Goal: Navigation & Orientation: Find specific page/section

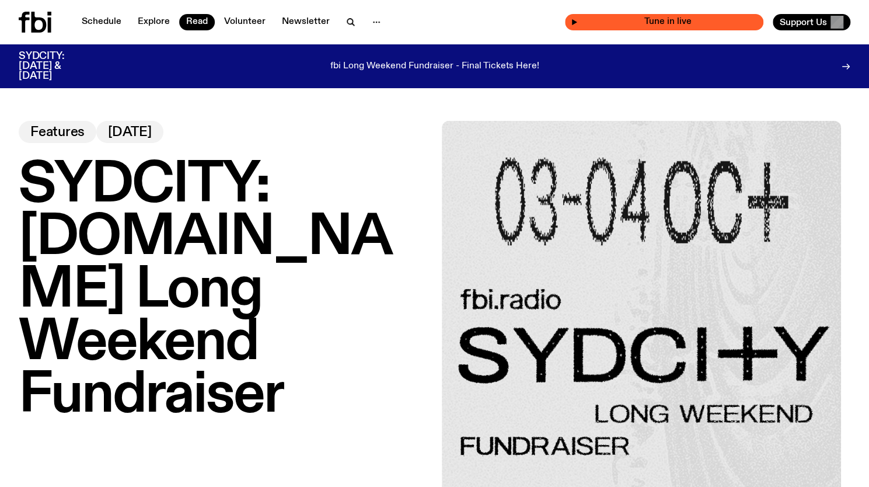
click at [683, 26] on span "Tune in live" at bounding box center [668, 22] width 180 height 9
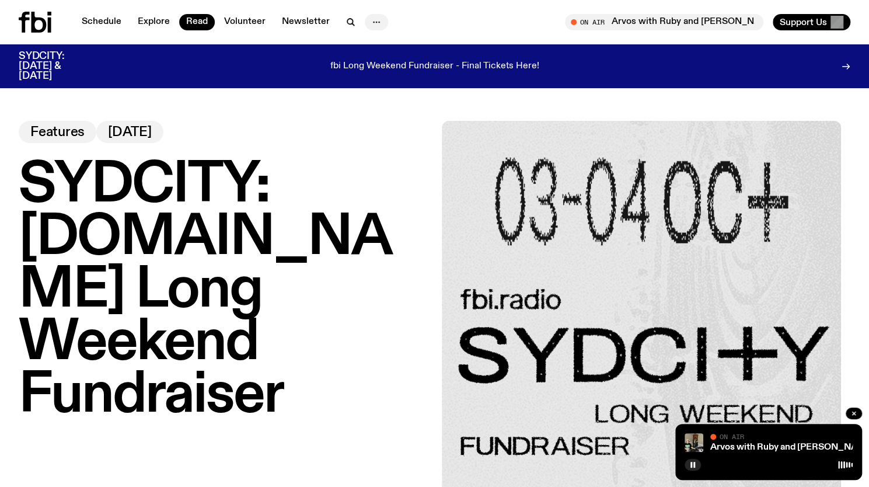
click at [375, 24] on icon "button" at bounding box center [376, 22] width 14 height 14
click at [296, 25] on link "Newsletter" at bounding box center [306, 22] width 62 height 16
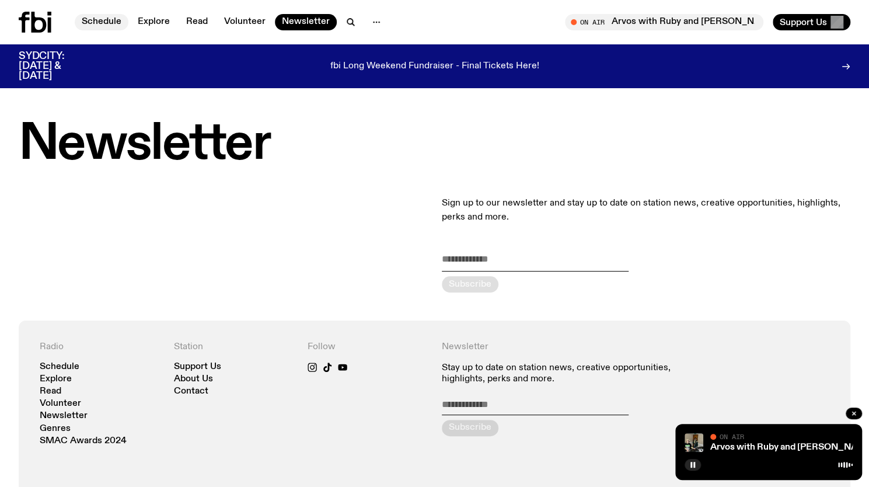
click at [100, 29] on link "Schedule" at bounding box center [102, 22] width 54 height 16
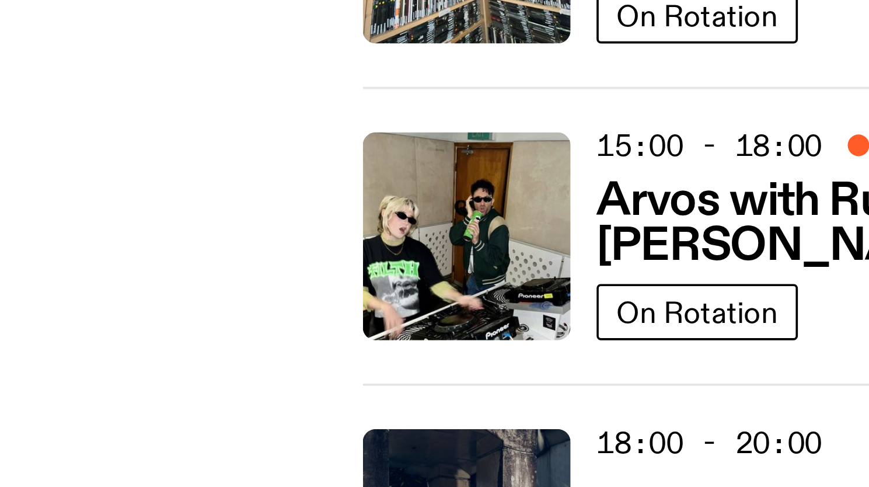
scroll to position [201, 0]
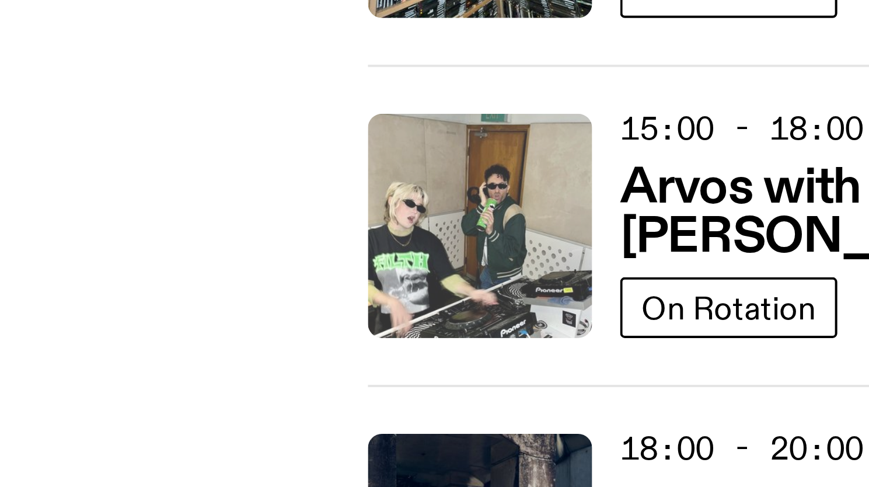
click at [311, 349] on img at bounding box center [329, 350] width 56 height 56
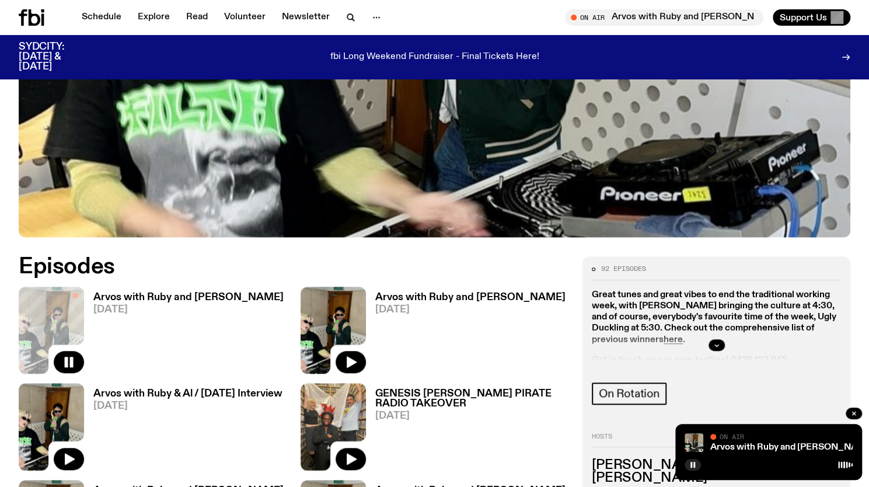
scroll to position [459, 0]
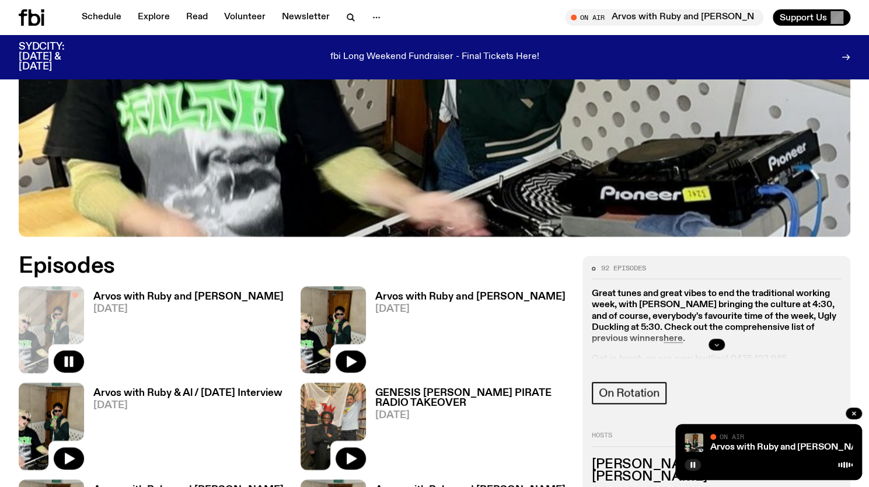
click at [710, 338] on button "button" at bounding box center [716, 344] width 16 height 12
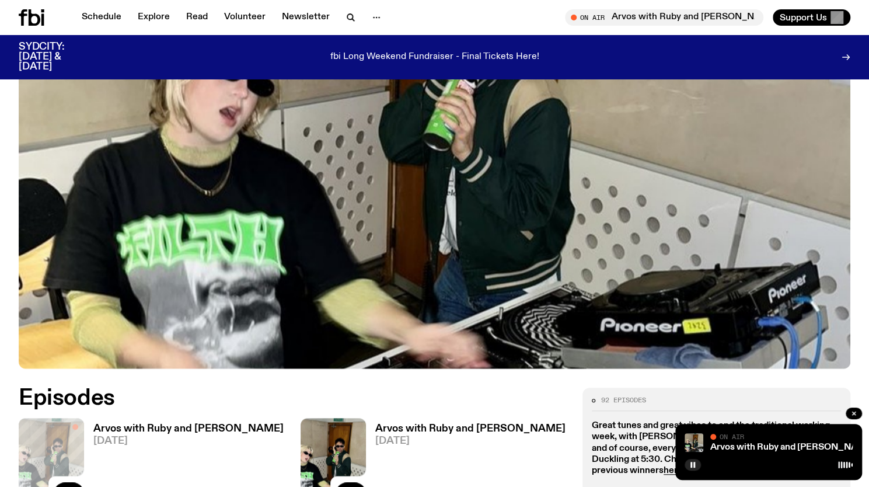
scroll to position [323, 0]
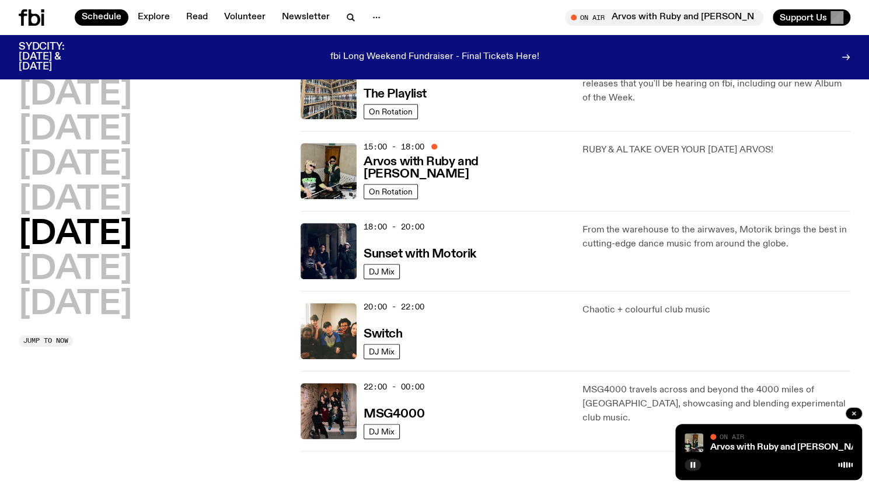
scroll to position [382, 0]
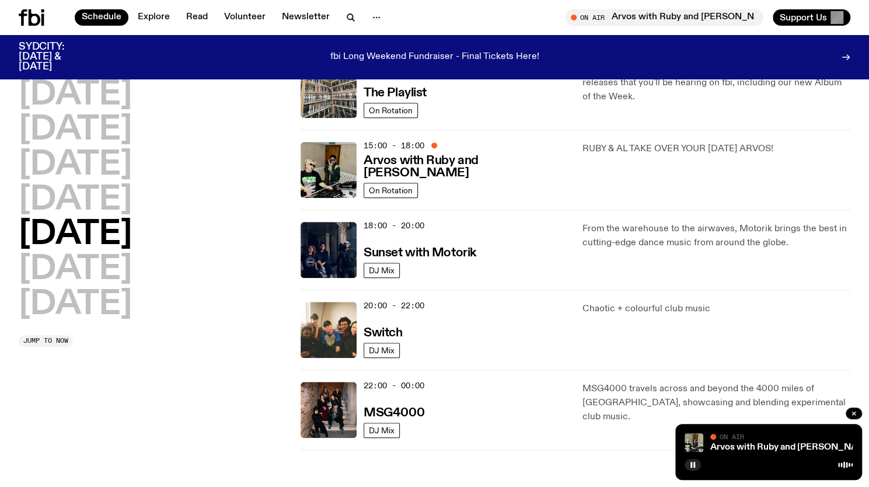
click at [489, 68] on div "fbi Long Weekend Fundraiser - Final Tickets Here!" at bounding box center [435, 57] width 664 height 30
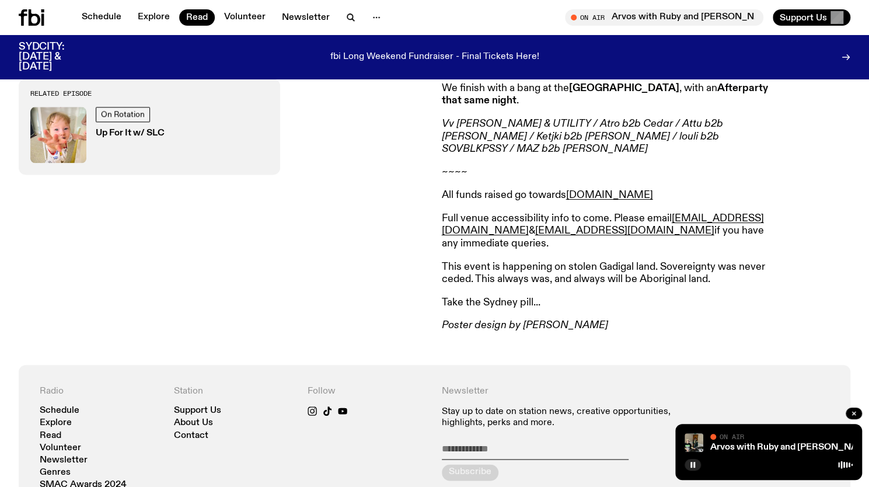
scroll to position [819, 0]
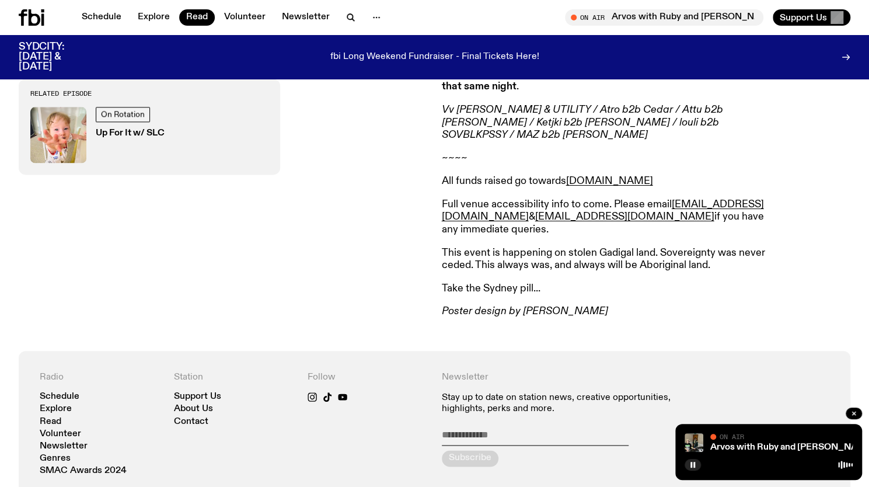
click at [159, 264] on div "Related Episode On Rotation Up For It w/ SLC" at bounding box center [223, 21] width 409 height 593
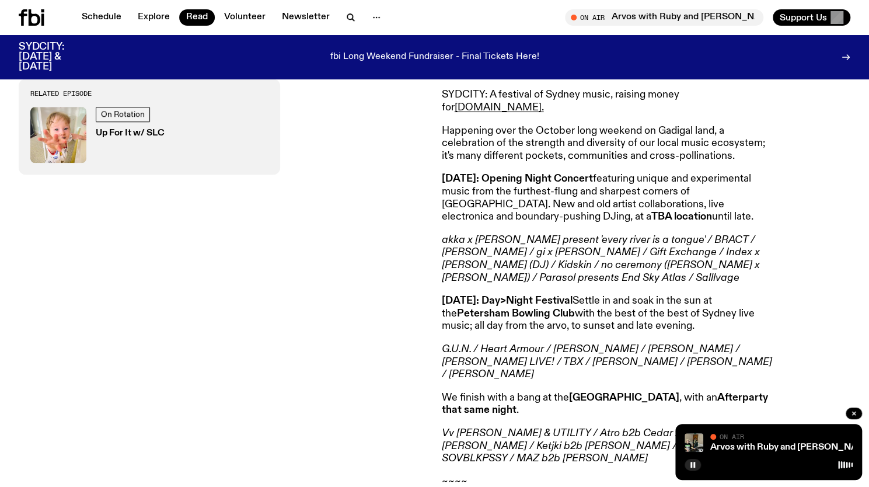
scroll to position [478, 0]
